Goal: Task Accomplishment & Management: Use online tool/utility

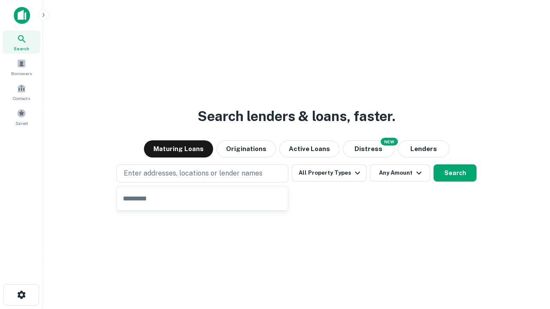
type input "**********"
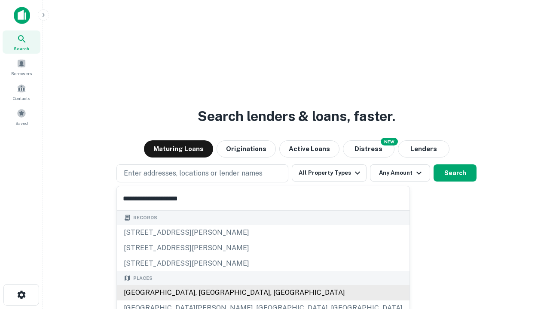
click at [205, 293] on div "[GEOGRAPHIC_DATA], [GEOGRAPHIC_DATA], [GEOGRAPHIC_DATA]" at bounding box center [263, 292] width 292 height 15
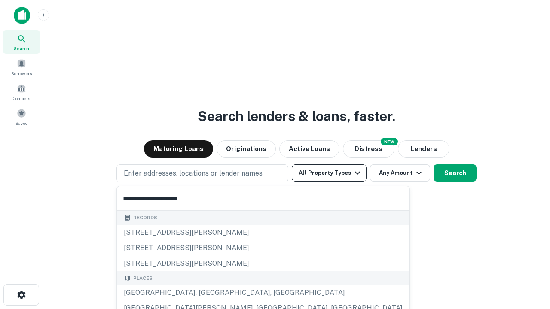
click at [329, 173] on button "All Property Types" at bounding box center [329, 172] width 75 height 17
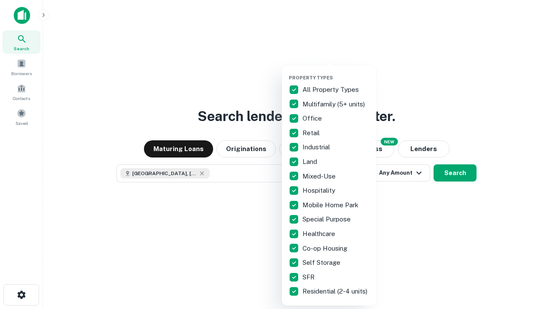
click at [336, 72] on button "button" at bounding box center [336, 72] width 94 height 0
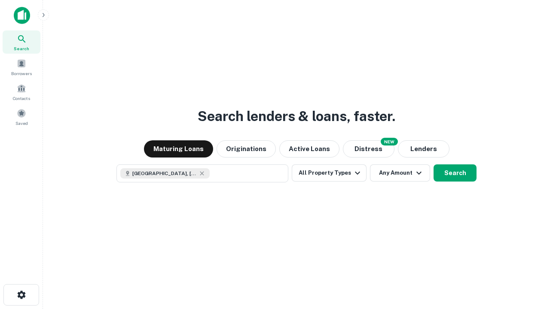
scroll to position [14, 0]
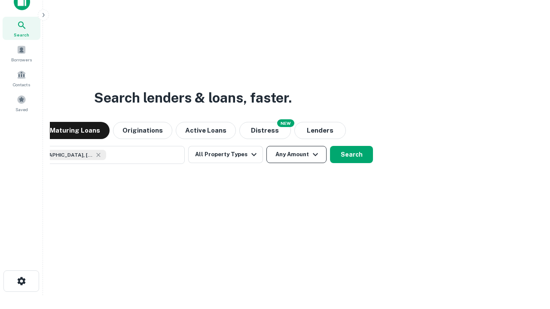
click at [266, 146] on button "Any Amount" at bounding box center [296, 154] width 60 height 17
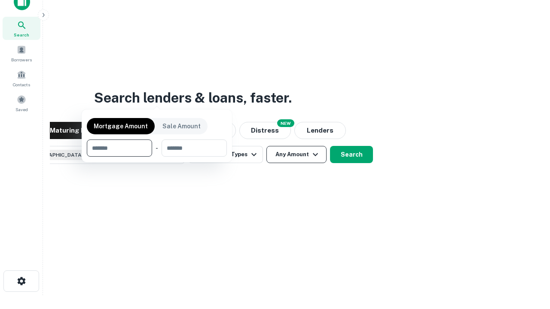
scroll to position [62, 243]
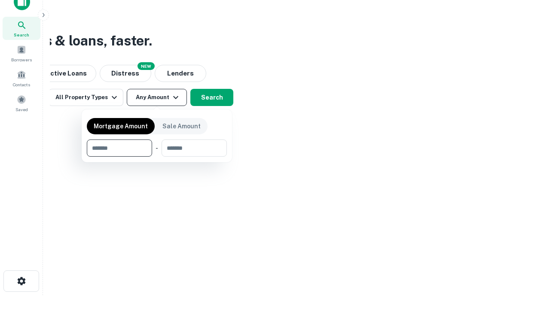
type input "*******"
click at [157, 157] on button "button" at bounding box center [157, 157] width 140 height 0
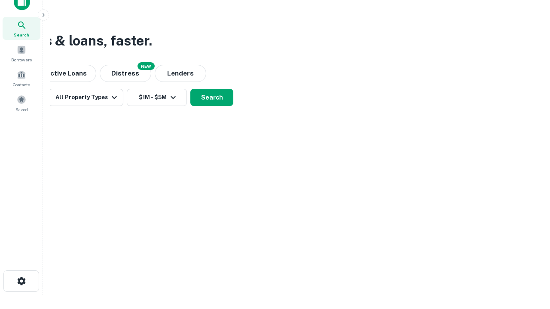
scroll to position [14, 0]
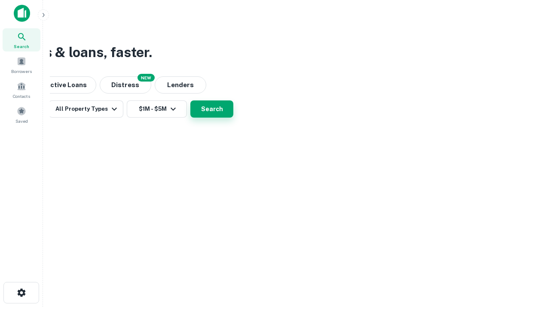
click at [233, 118] on button "Search" at bounding box center [211, 108] width 43 height 17
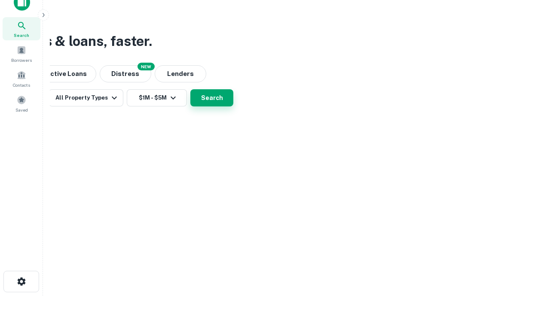
scroll to position [0, 158]
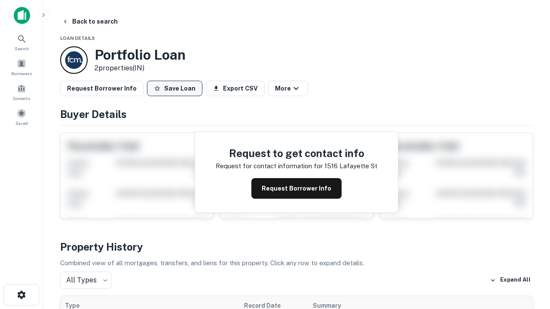
click at [174, 88] on button "Save Loan" at bounding box center [174, 88] width 55 height 15
click at [176, 88] on button "Loan Saved" at bounding box center [176, 88] width 59 height 15
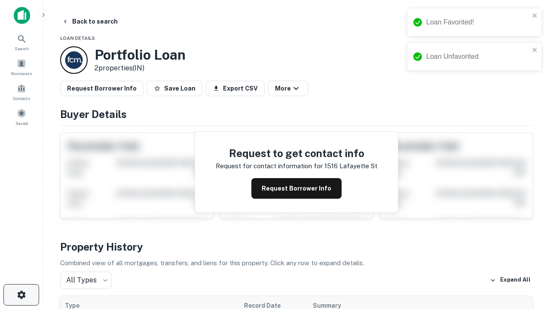
click at [21, 295] on icon "button" at bounding box center [21, 295] width 10 height 10
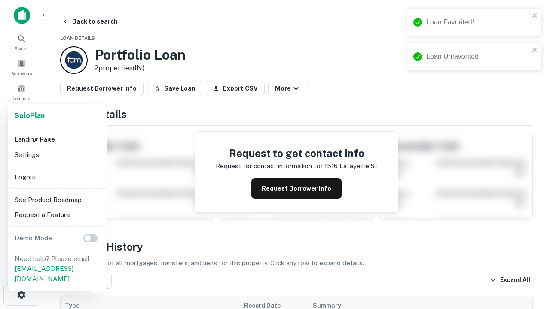
click at [57, 177] on li "Logout" at bounding box center [57, 177] width 92 height 15
